Goal: Find specific page/section: Find specific page/section

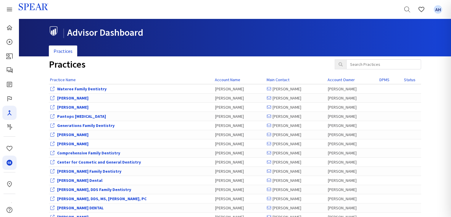
click at [8, 164] on icon "CE Credits" at bounding box center [10, 163] width 6 height 6
click at [356, 64] on input "search" at bounding box center [383, 64] width 75 height 10
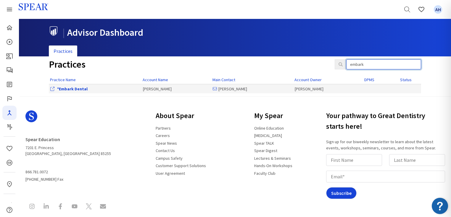
type input "embark"
click at [66, 92] on td "*Embark Dental" at bounding box center [95, 88] width 93 height 9
click at [67, 88] on link "*Embark Dental" at bounding box center [72, 88] width 30 height 5
